Goal: Register for event/course

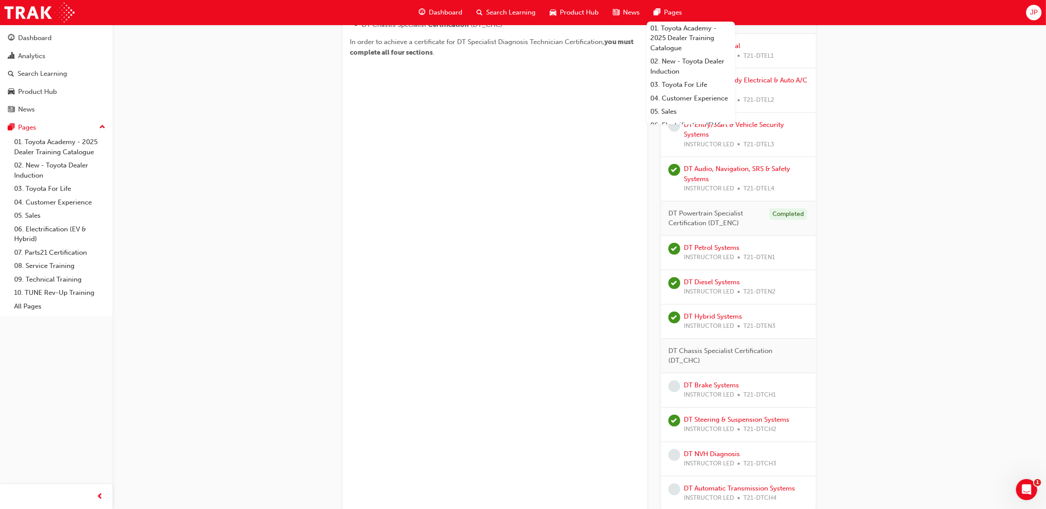
scroll to position [473, 0]
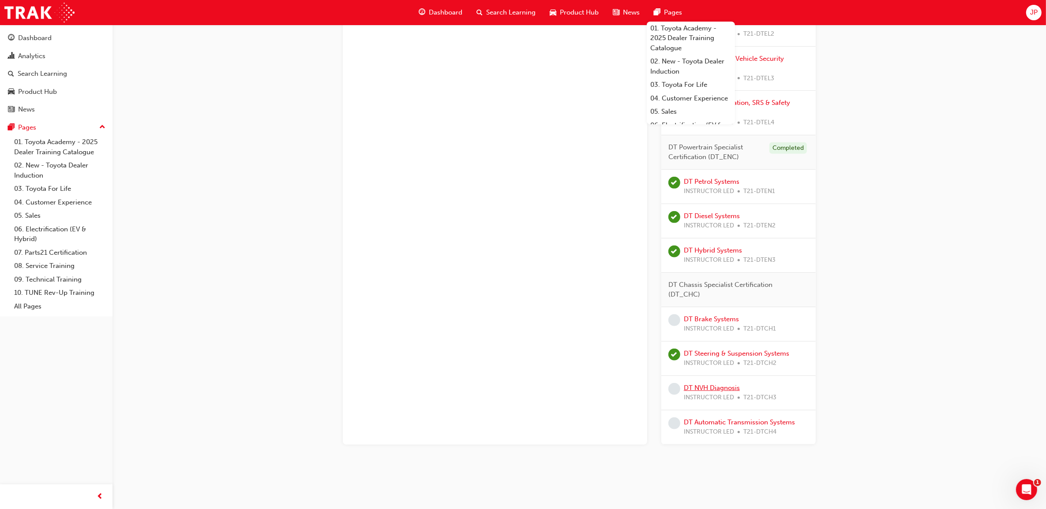
click at [720, 385] on link "DT NVH Diagnosis" at bounding box center [712, 388] width 56 height 8
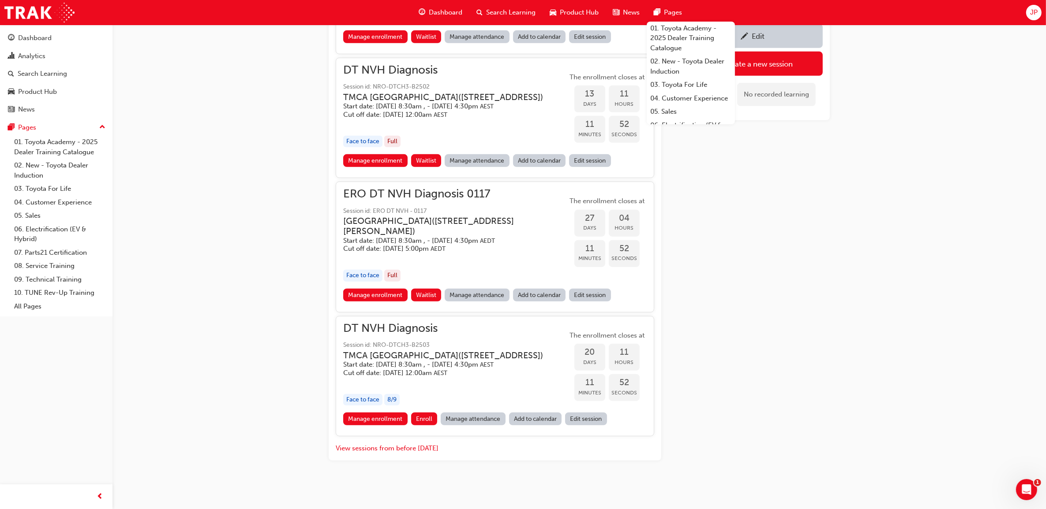
scroll to position [694, 0]
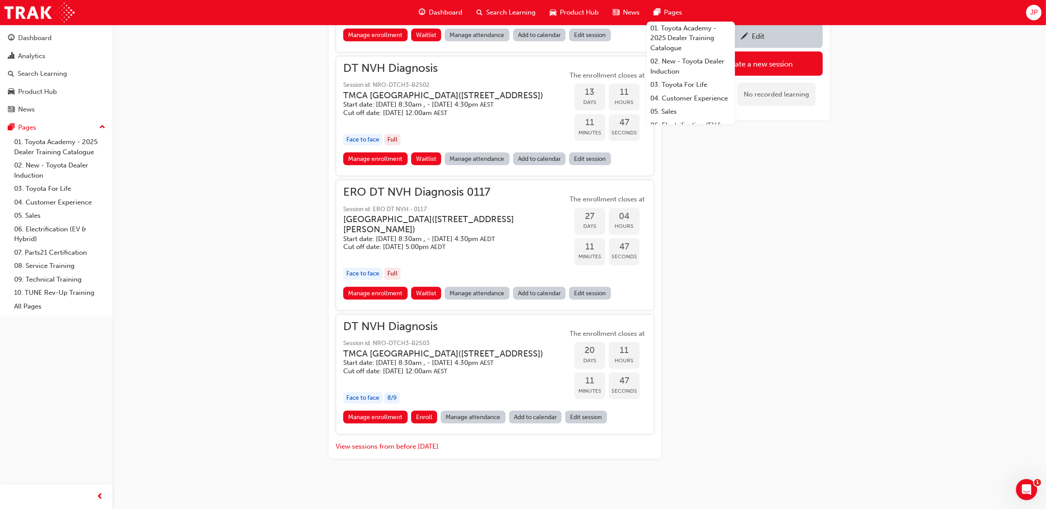
click at [476, 424] on link "Manage attendance" at bounding box center [473, 417] width 65 height 13
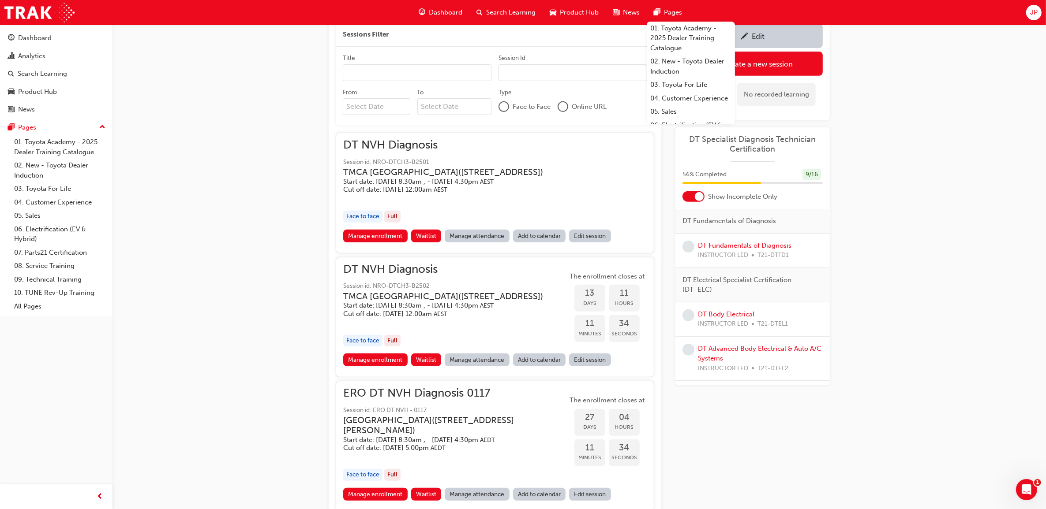
scroll to position [473, 0]
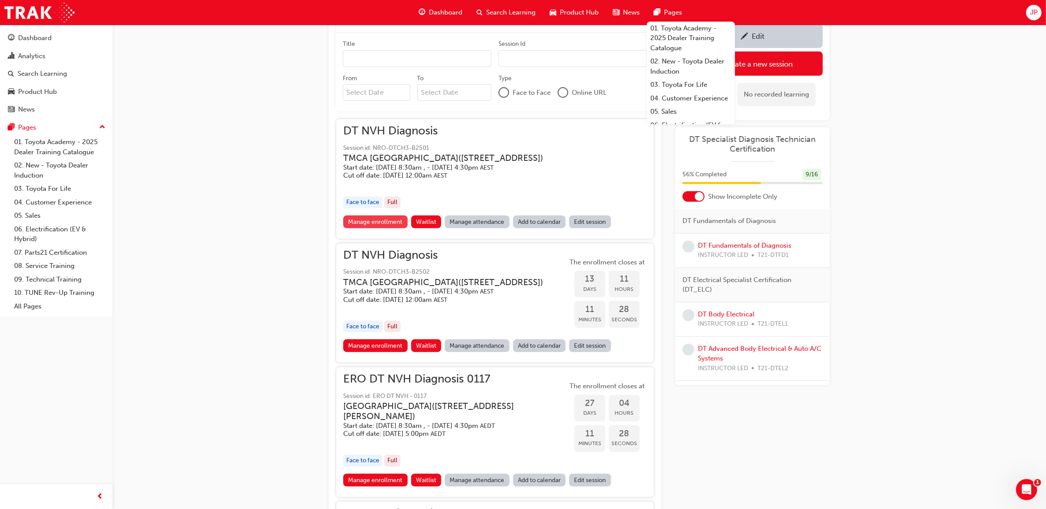
click at [371, 226] on link "Manage enrollment" at bounding box center [375, 222] width 64 height 13
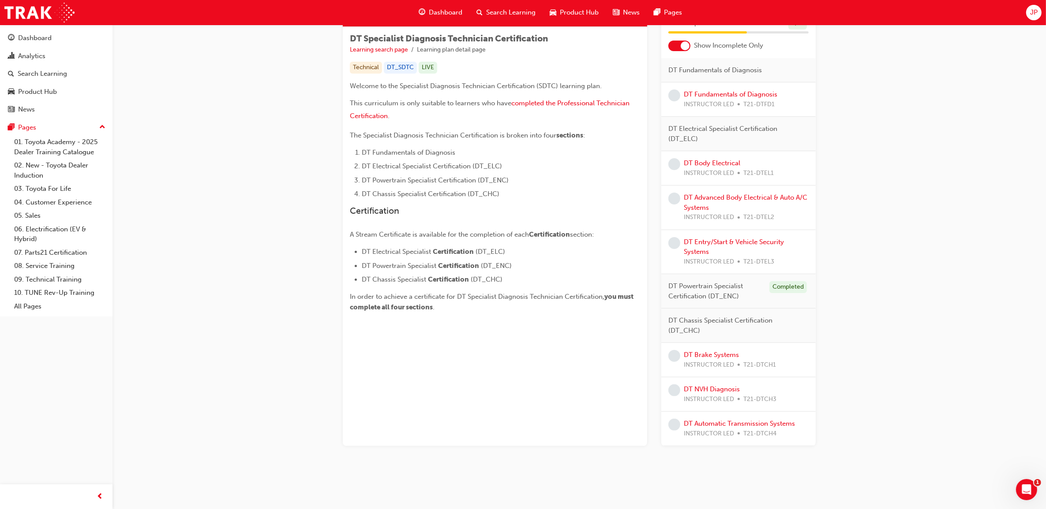
scroll to position [153, 0]
click at [742, 420] on link "DT Automatic Transmission Systems" at bounding box center [739, 423] width 111 height 8
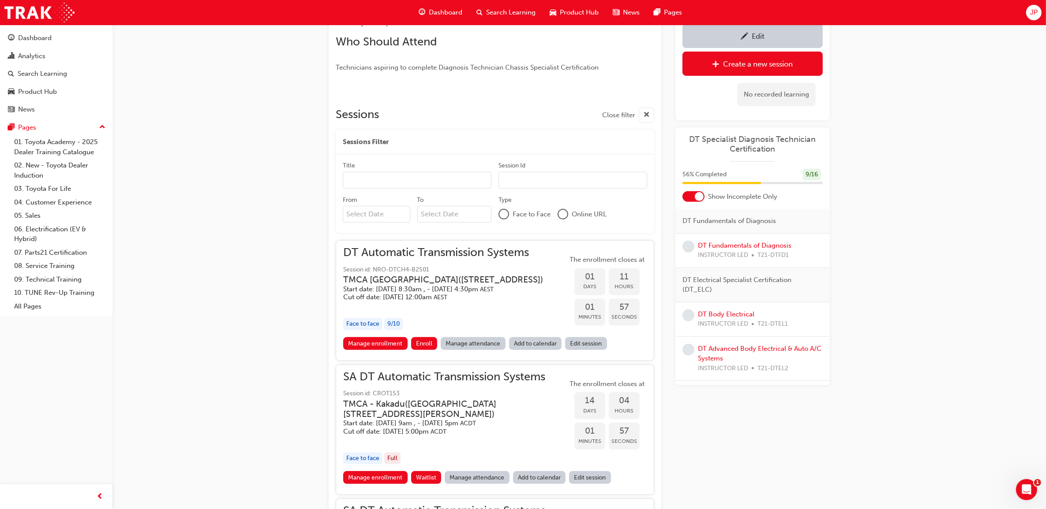
scroll to position [374, 0]
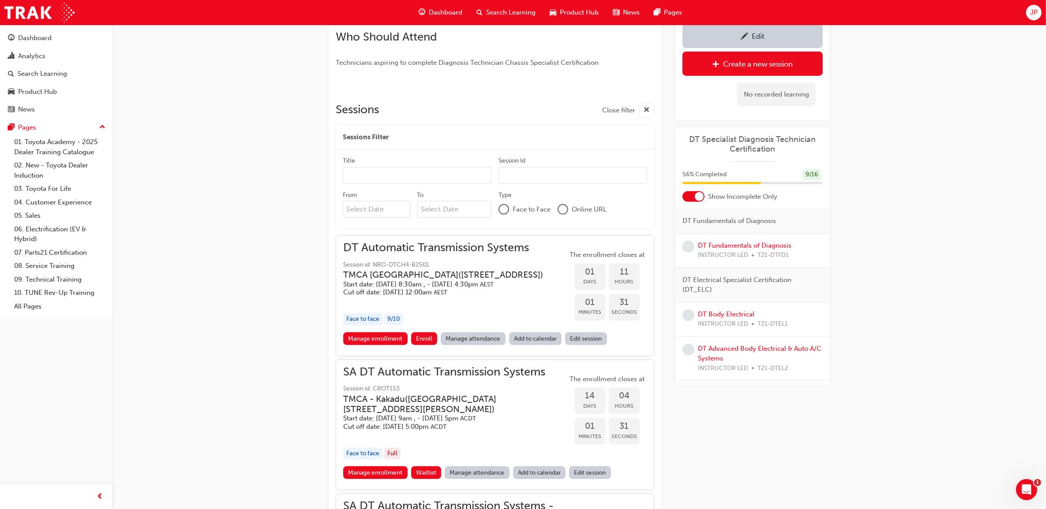
click at [472, 345] on link "Manage attendance" at bounding box center [473, 339] width 65 height 13
